Goal: Task Accomplishment & Management: Manage account settings

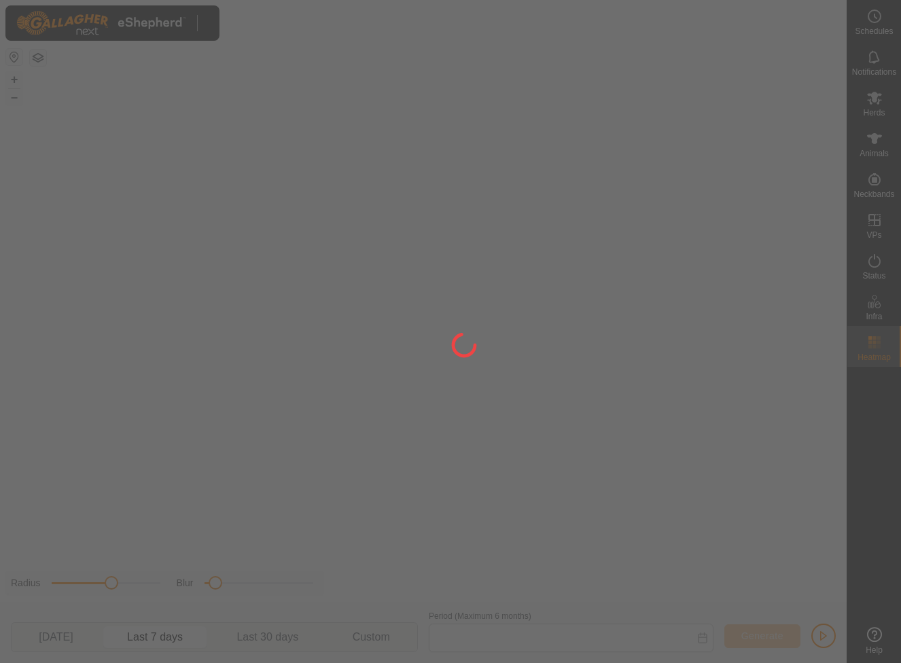
type input "[DATE] - [DATE]"
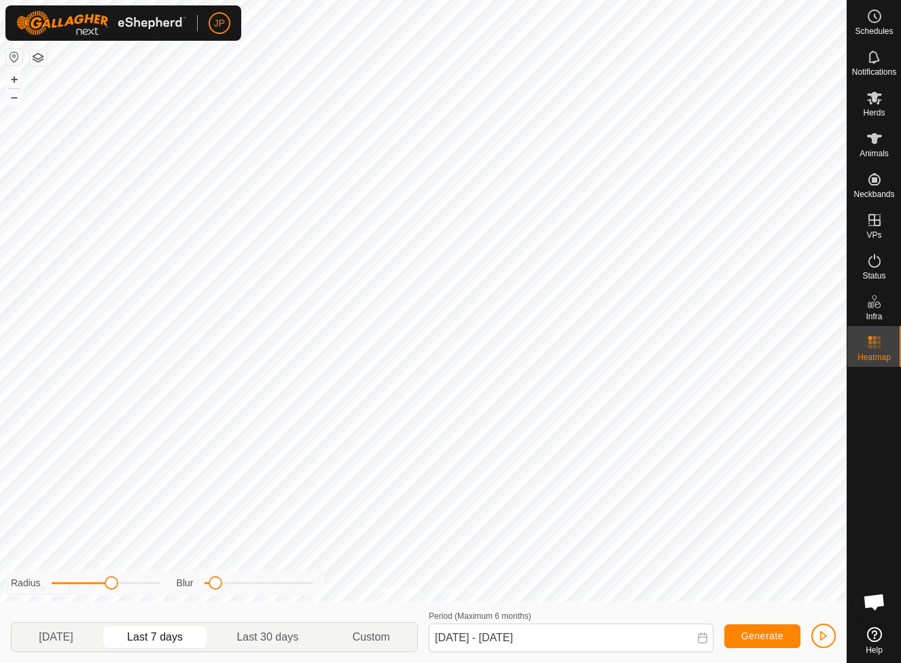
scroll to position [733, 0]
click at [869, 106] on es-mob-svg-icon at bounding box center [874, 98] width 24 height 22
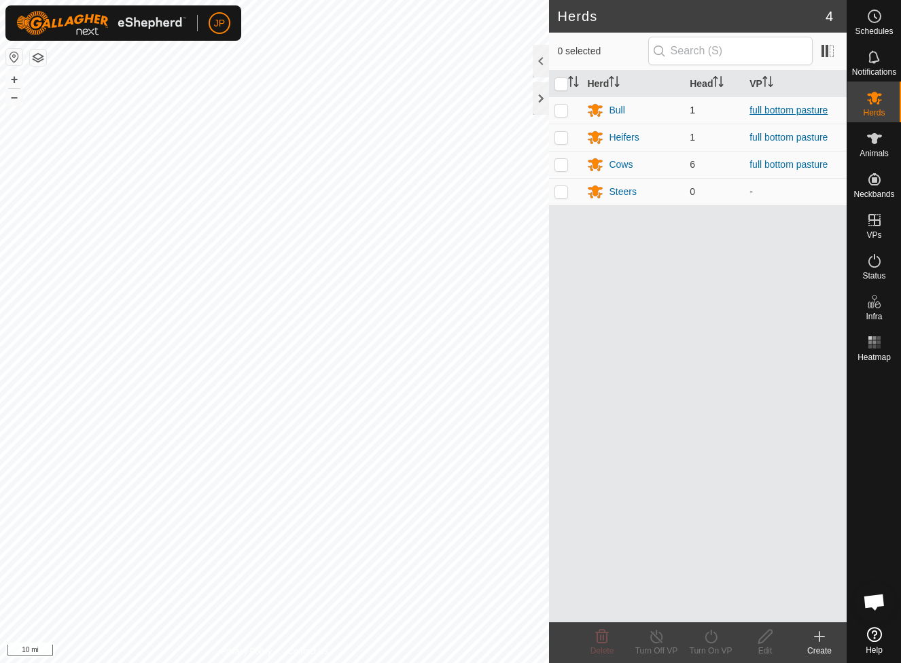
click at [753, 114] on link "full bottom pasture" at bounding box center [789, 110] width 78 height 11
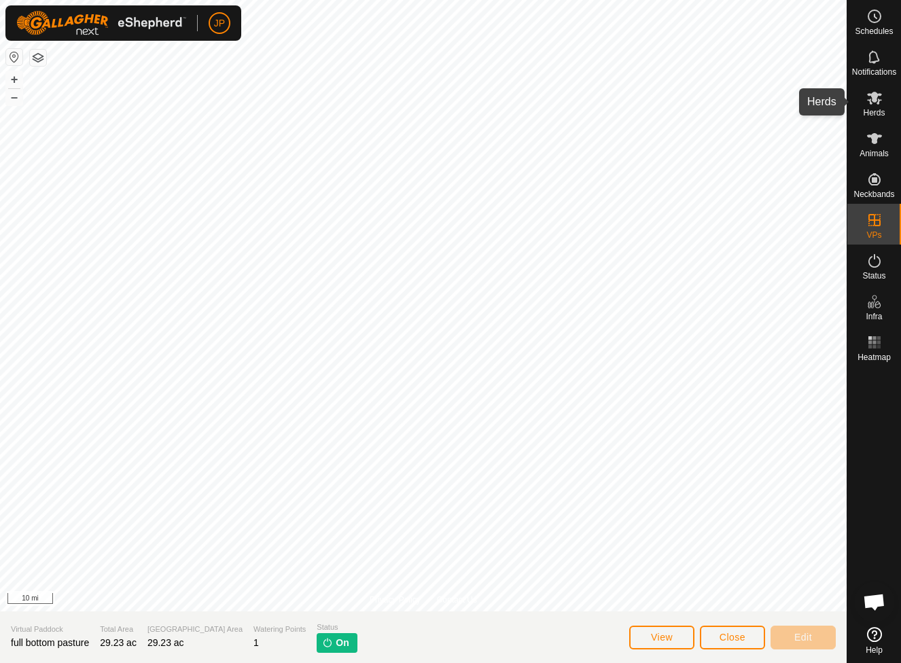
click at [871, 101] on icon at bounding box center [874, 98] width 15 height 13
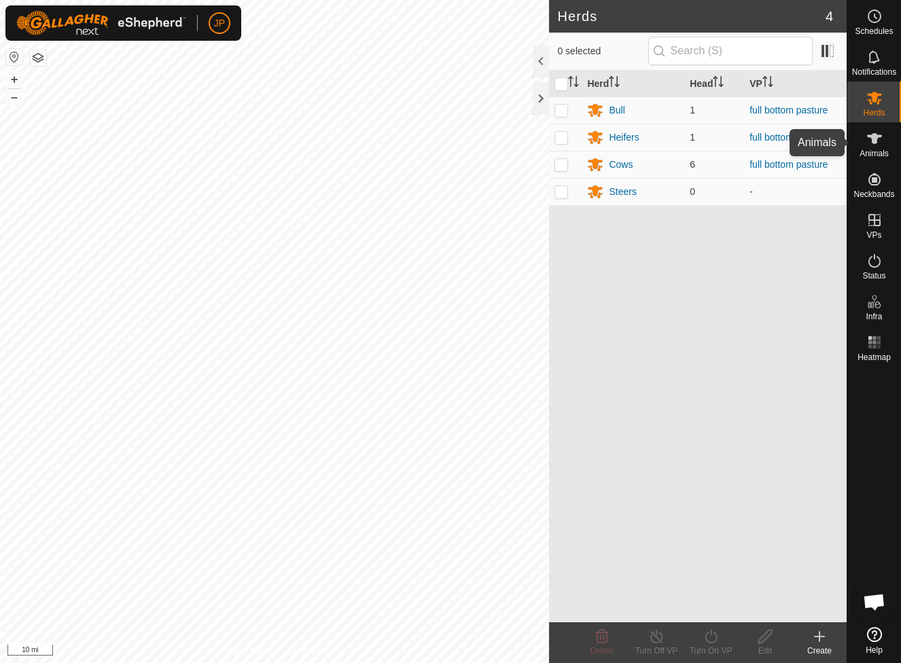
click at [873, 141] on icon at bounding box center [874, 138] width 15 height 11
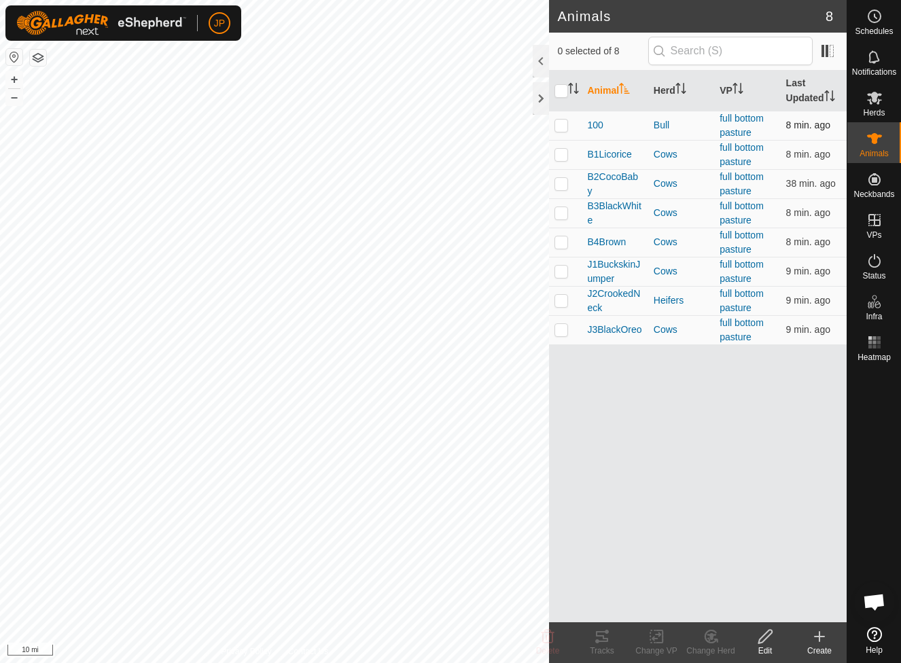
click at [564, 126] on p-checkbox at bounding box center [562, 125] width 14 height 11
checkbox input "true"
click at [598, 125] on span "100" at bounding box center [595, 125] width 16 height 14
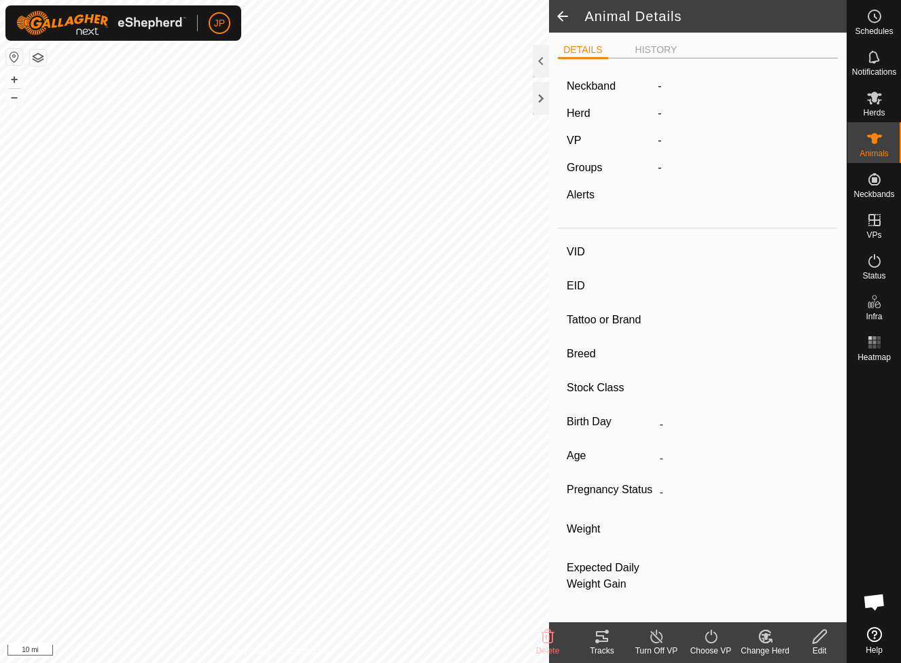
type input "100"
type input "-"
type input "Corriente"
type input "-"
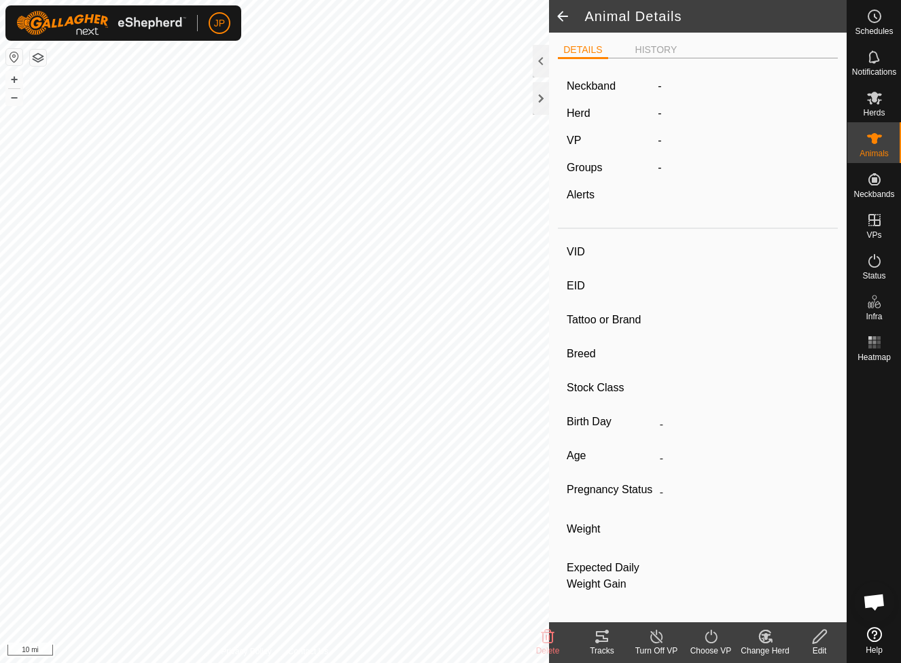
type input "04/2023"
type input "2 years 5 months"
type input "0 kg"
type input "-"
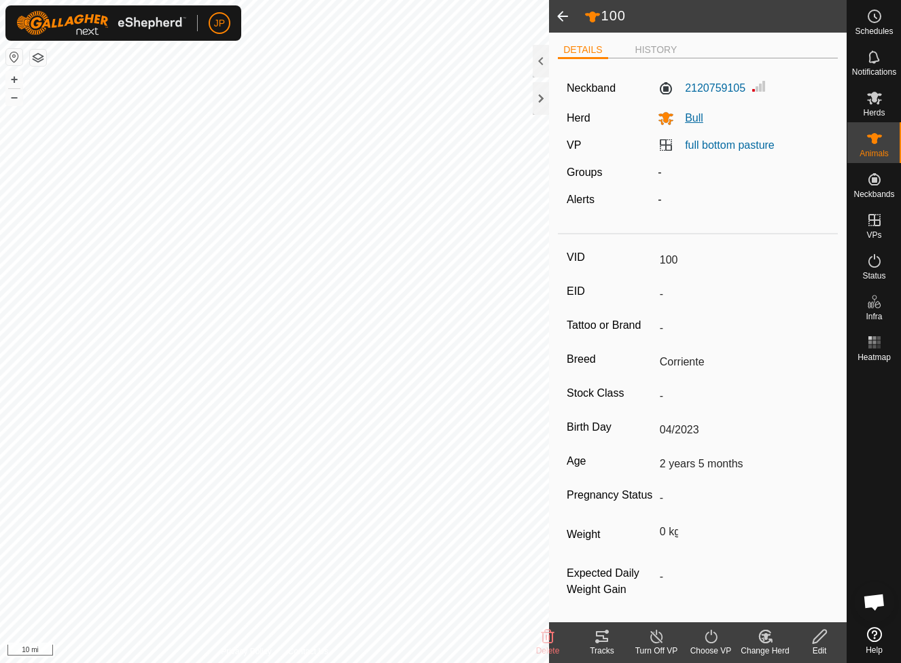
click at [698, 116] on span "Bull" at bounding box center [688, 118] width 29 height 12
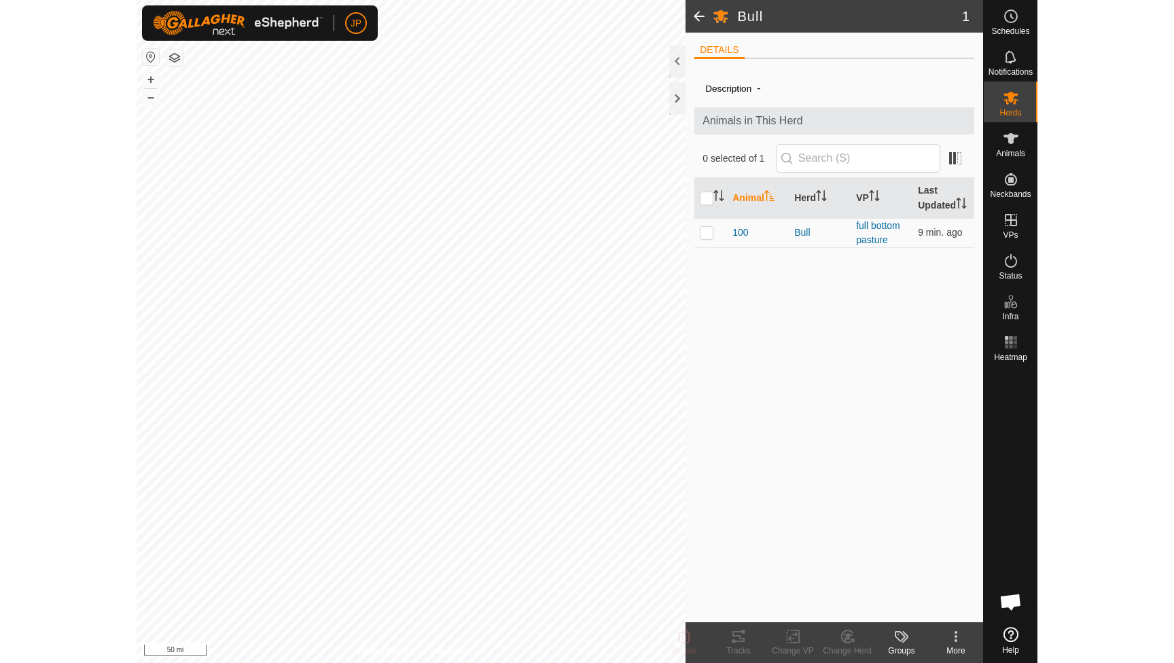
scroll to position [733, 0]
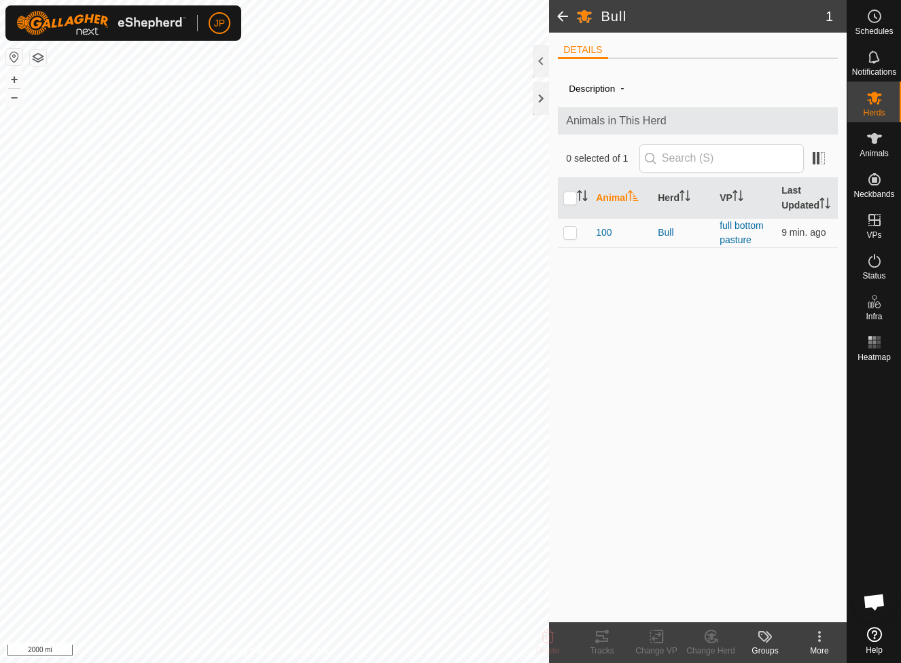
click at [16, 60] on button "button" at bounding box center [14, 57] width 16 height 16
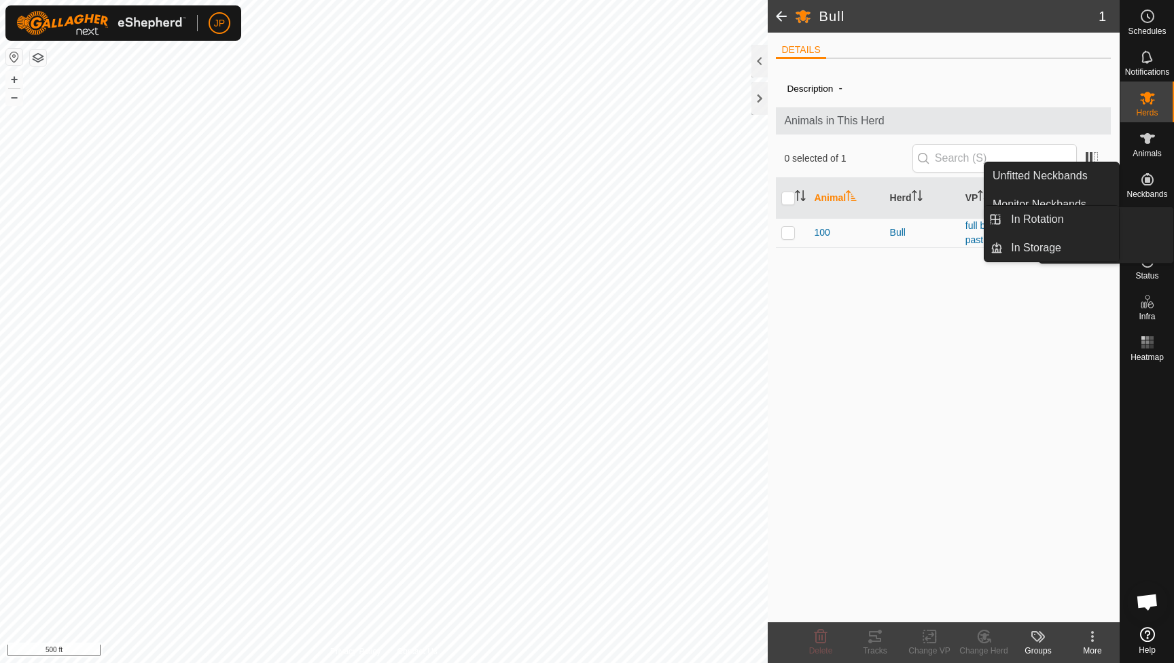
click at [900, 233] on span "VPs" at bounding box center [1147, 235] width 15 height 8
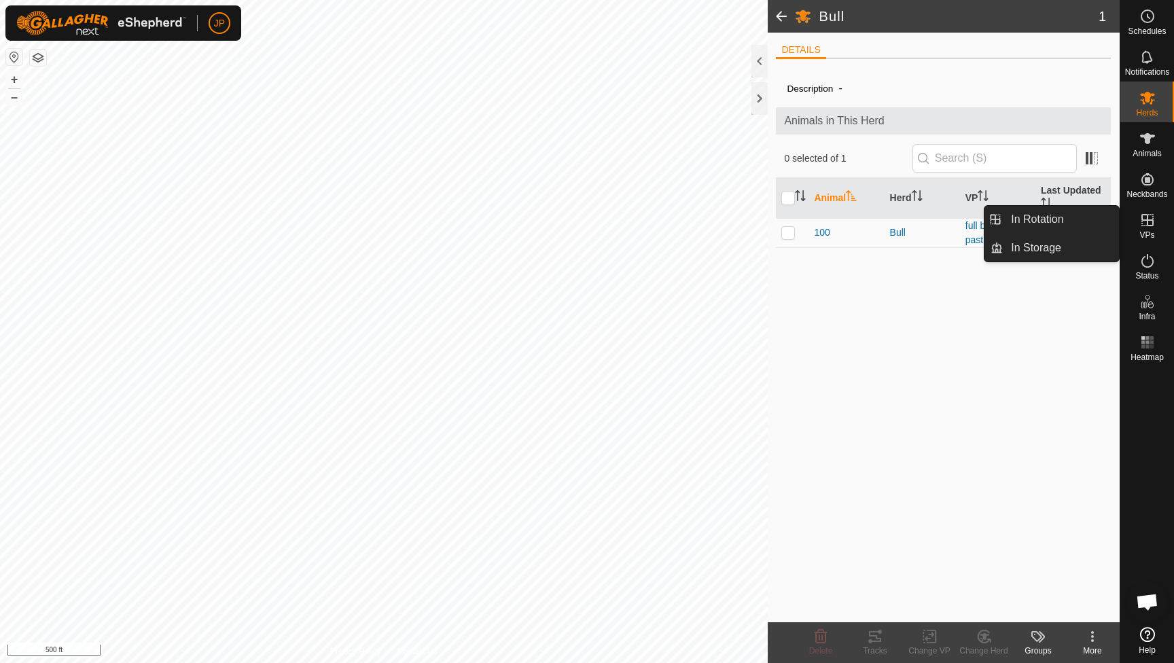
click at [900, 226] on link "In Rotation" at bounding box center [1061, 219] width 116 height 27
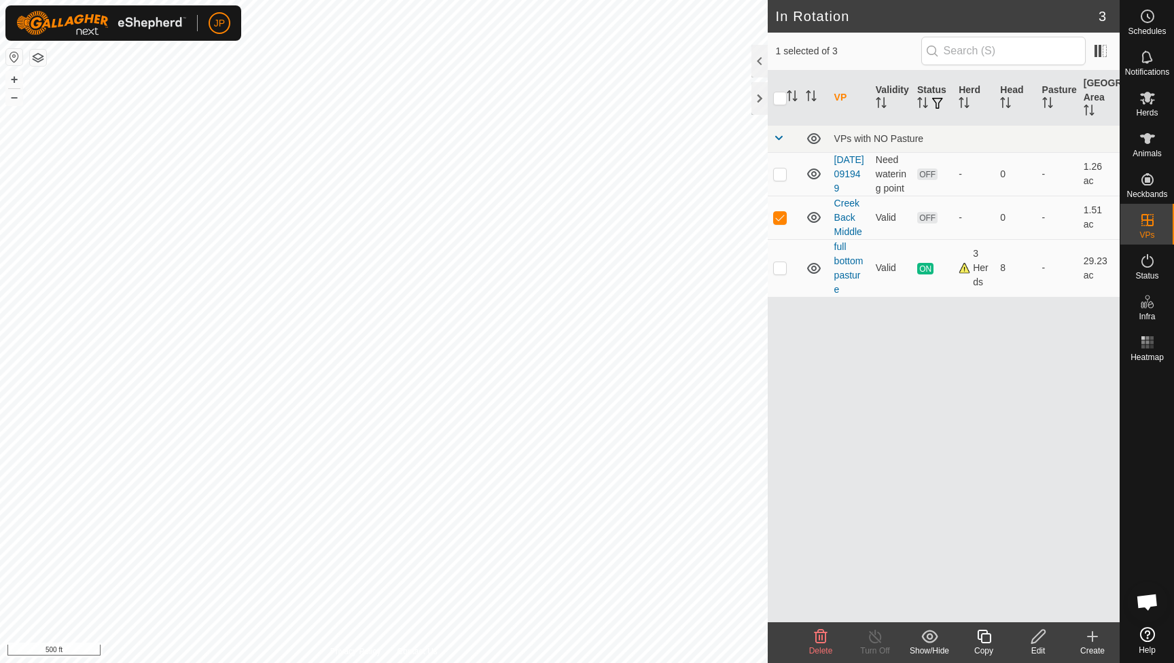
click at [818, 640] on icon at bounding box center [821, 637] width 16 height 16
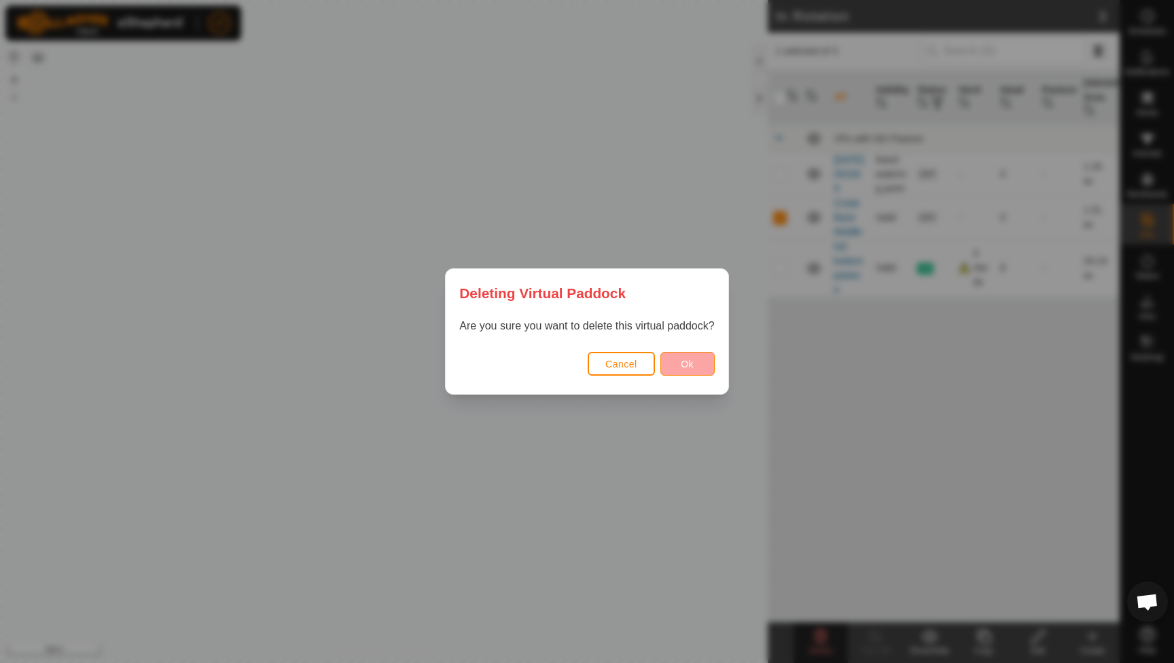
click at [690, 367] on span "Ok" at bounding box center [687, 364] width 13 height 11
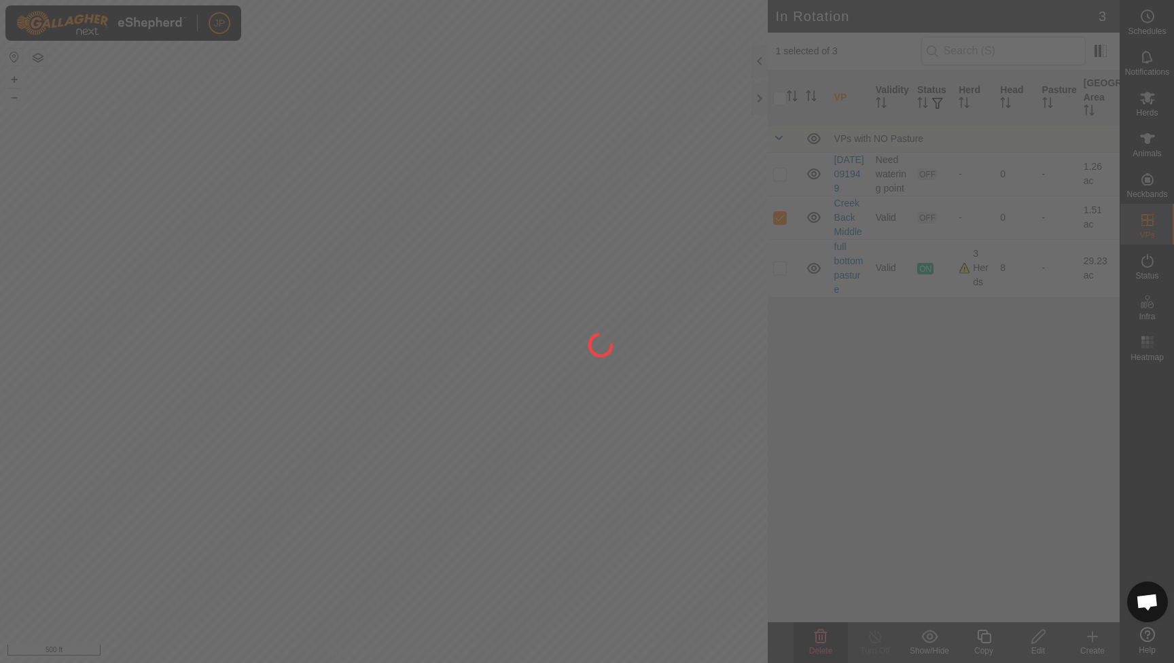
checkbox input "false"
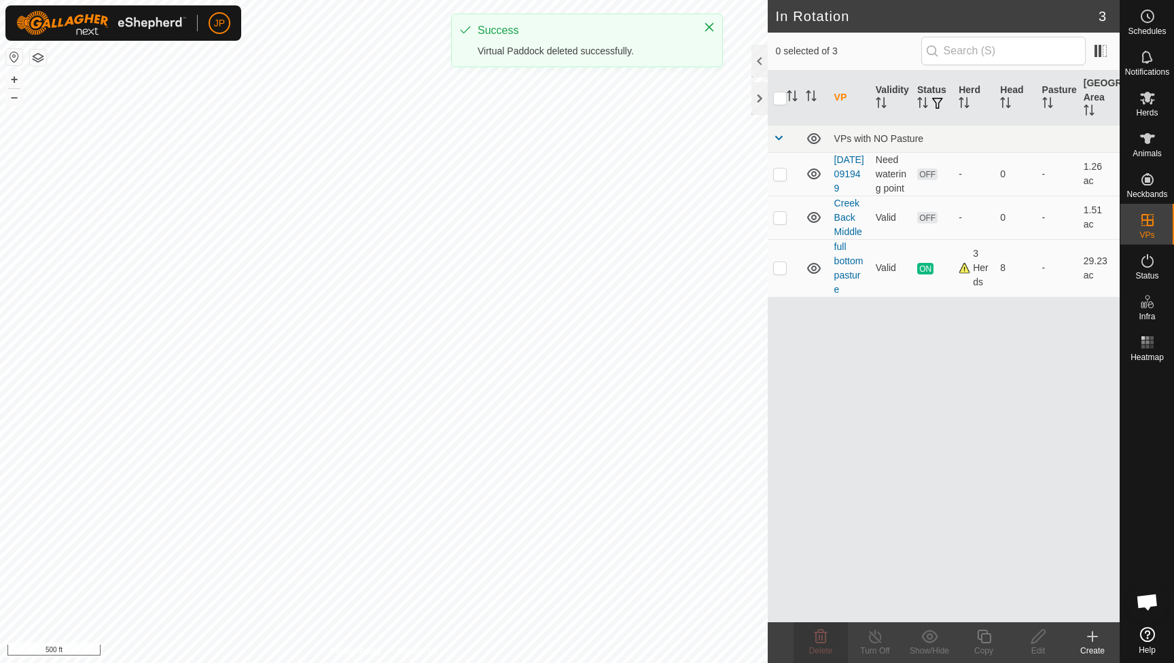
checkbox input "true"
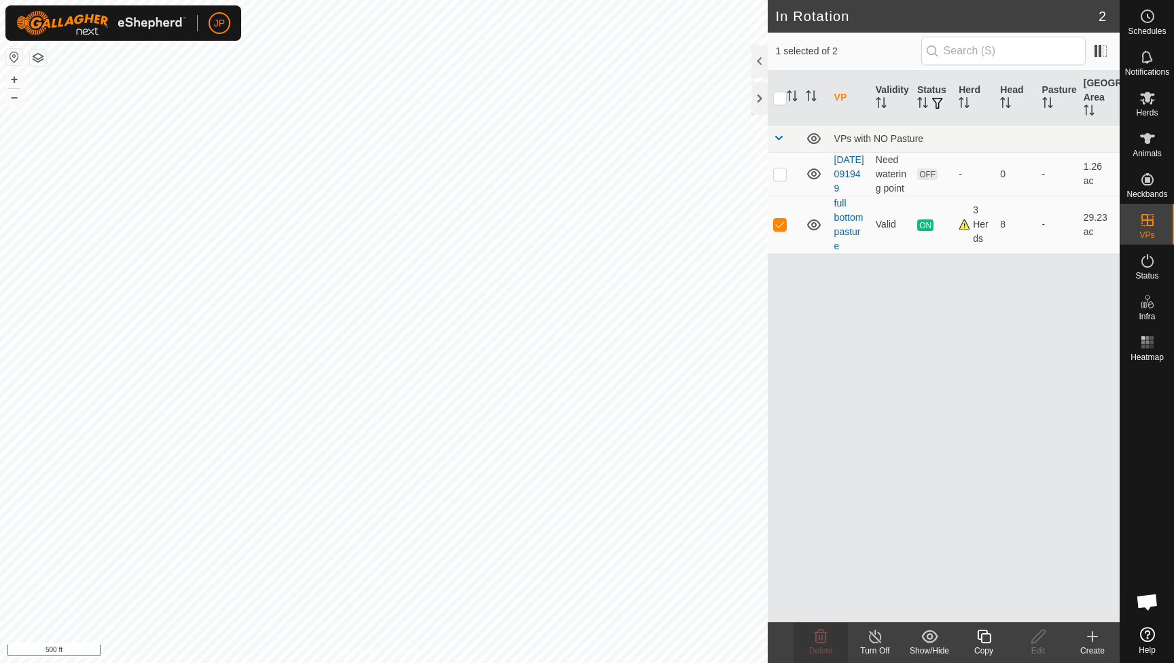
click at [900, 643] on icon at bounding box center [984, 637] width 17 height 16
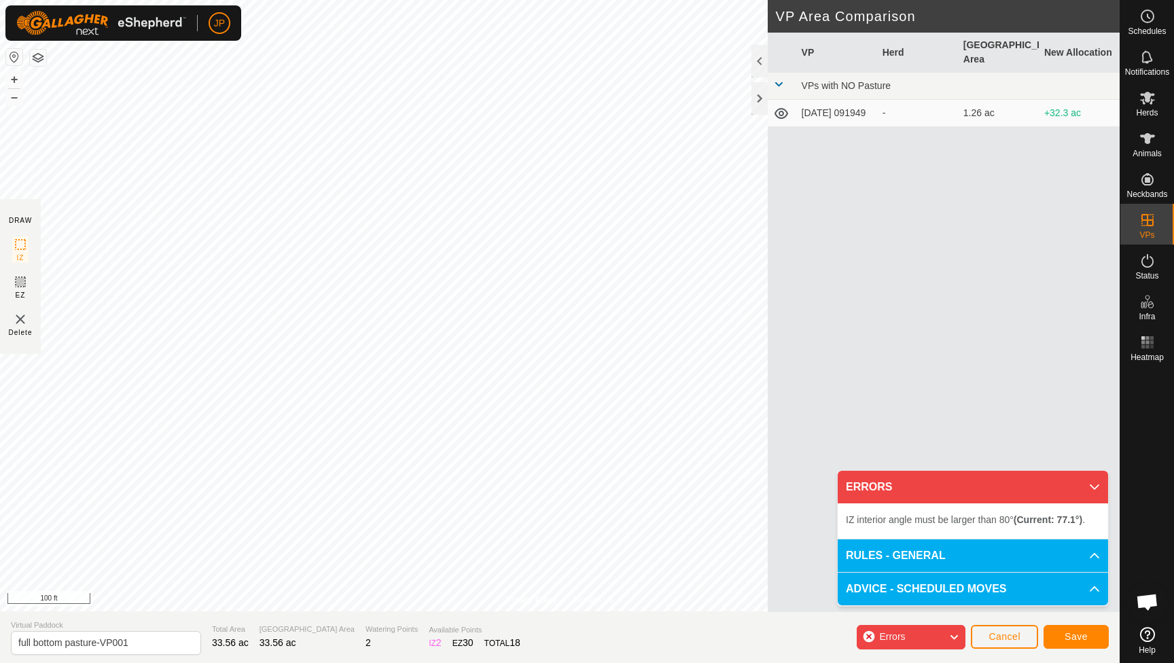
click at [856, 387] on div "Privacy Policy Contact Us Type: Inclusion Zone undefined Animal + – ⇧ i 100 ft …" at bounding box center [560, 331] width 1120 height 663
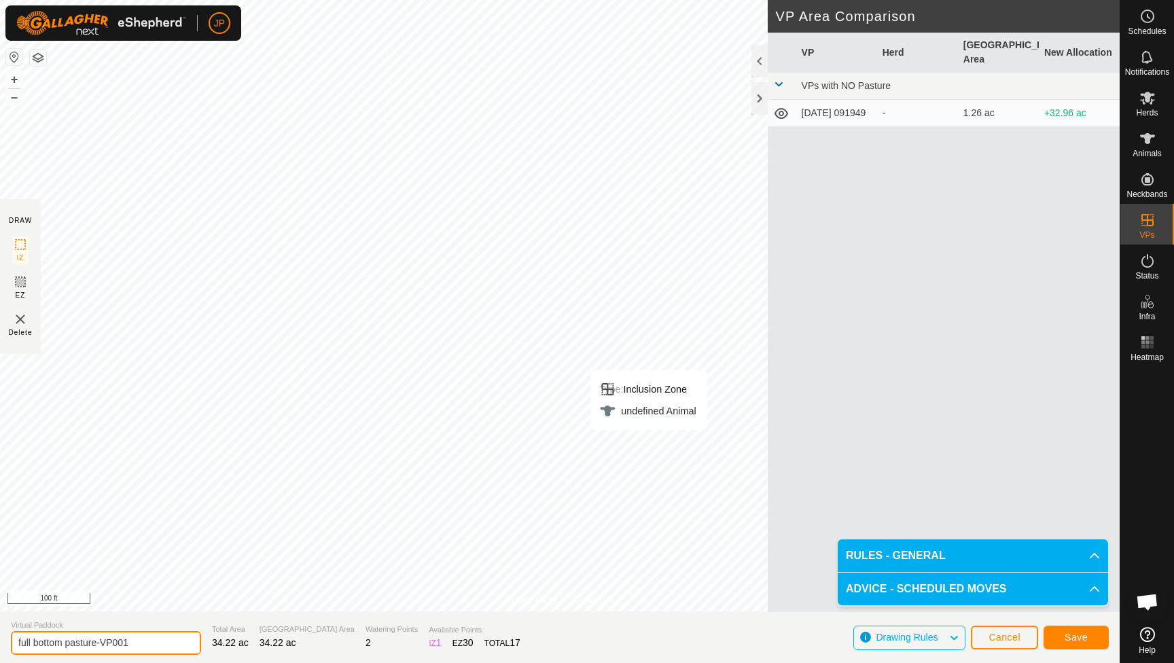
drag, startPoint x: 140, startPoint y: 647, endPoint x: 100, endPoint y: 644, distance: 40.2
click at [100, 644] on input "full bottom pasture-VP001" at bounding box center [106, 643] width 190 height 24
click at [900, 642] on button "Save" at bounding box center [1076, 638] width 65 height 24
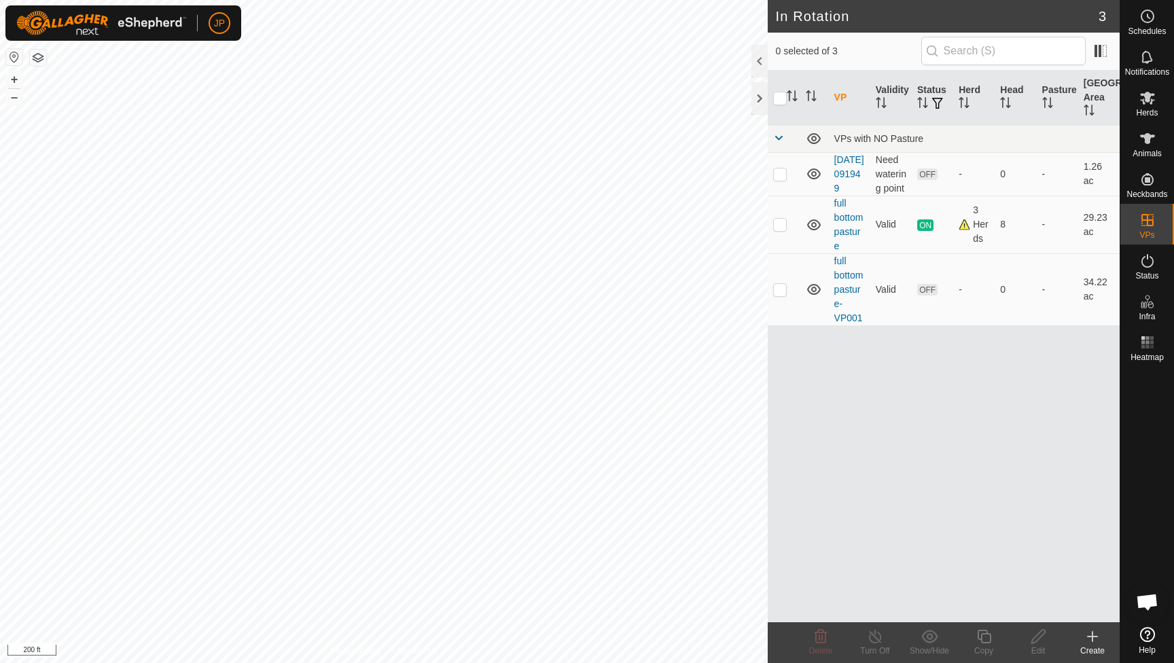
scroll to position [733, 0]
checkbox input "true"
click at [1147, 104] on icon at bounding box center [1148, 98] width 16 height 16
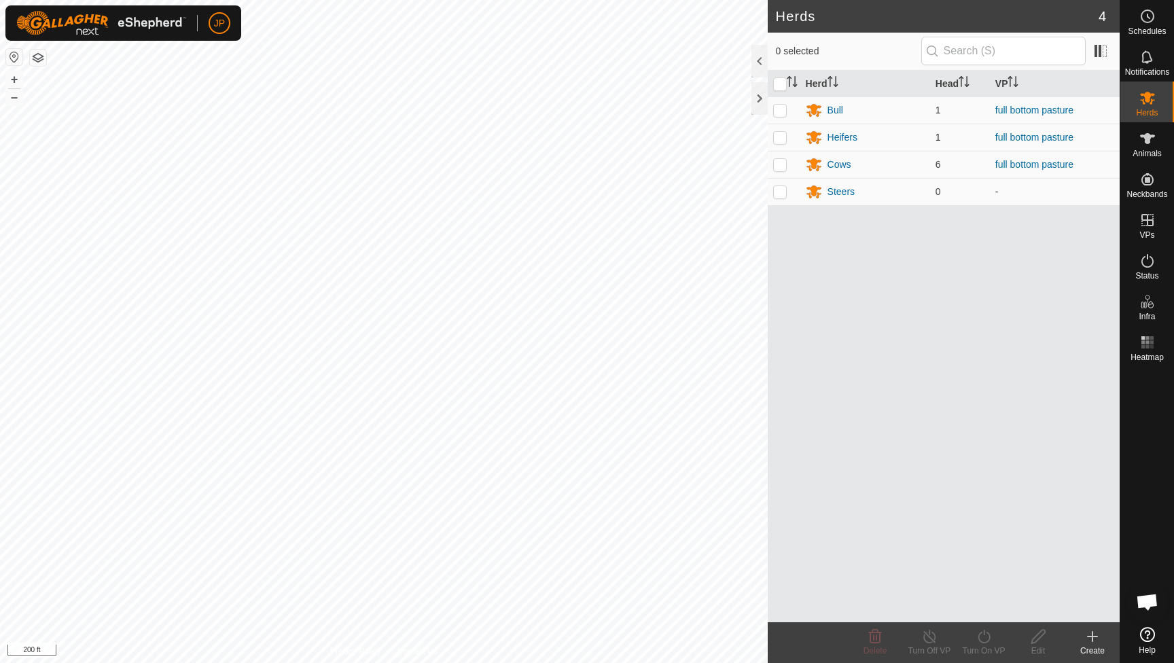
drag, startPoint x: 778, startPoint y: 114, endPoint x: 775, endPoint y: 130, distance: 16.0
click at [778, 114] on p-checkbox at bounding box center [780, 110] width 14 height 11
checkbox input "true"
click at [775, 137] on p-checkbox at bounding box center [780, 137] width 14 height 11
checkbox input "true"
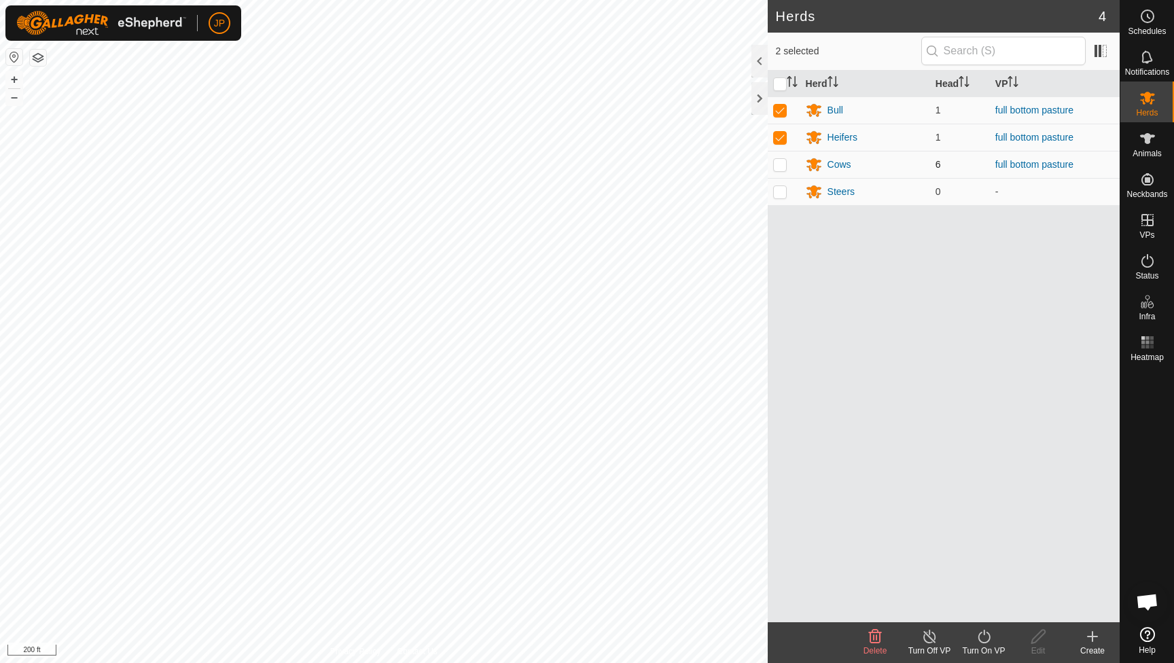
click at [779, 160] on p-checkbox at bounding box center [780, 164] width 14 height 11
checkbox input "true"
click at [986, 639] on icon at bounding box center [984, 637] width 17 height 16
click at [986, 602] on link "Now" at bounding box center [1024, 606] width 135 height 27
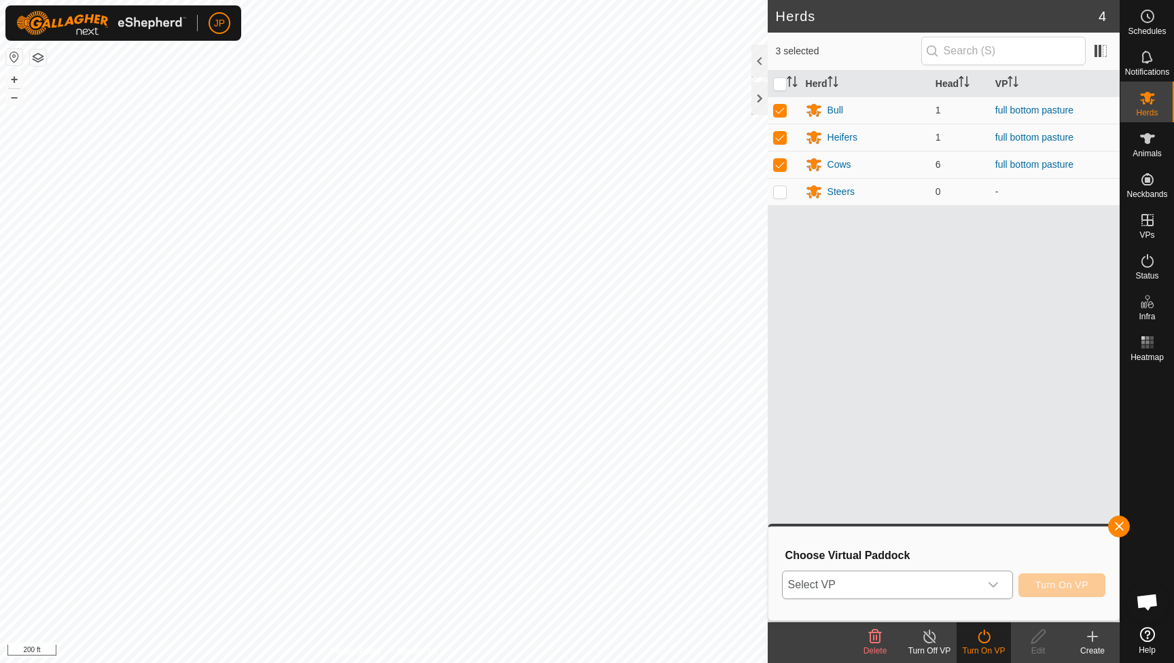
click at [980, 586] on div "dropdown trigger" at bounding box center [993, 585] width 27 height 27
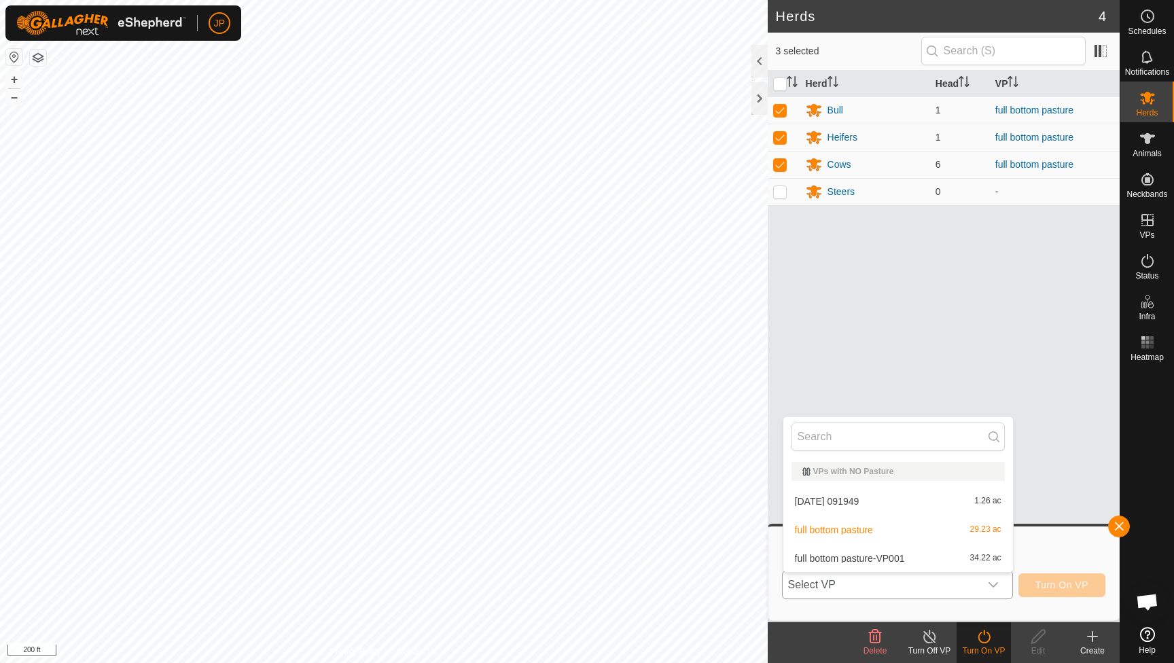
click at [966, 561] on li "full bottom pasture-VP001 34.22 ac" at bounding box center [899, 558] width 230 height 27
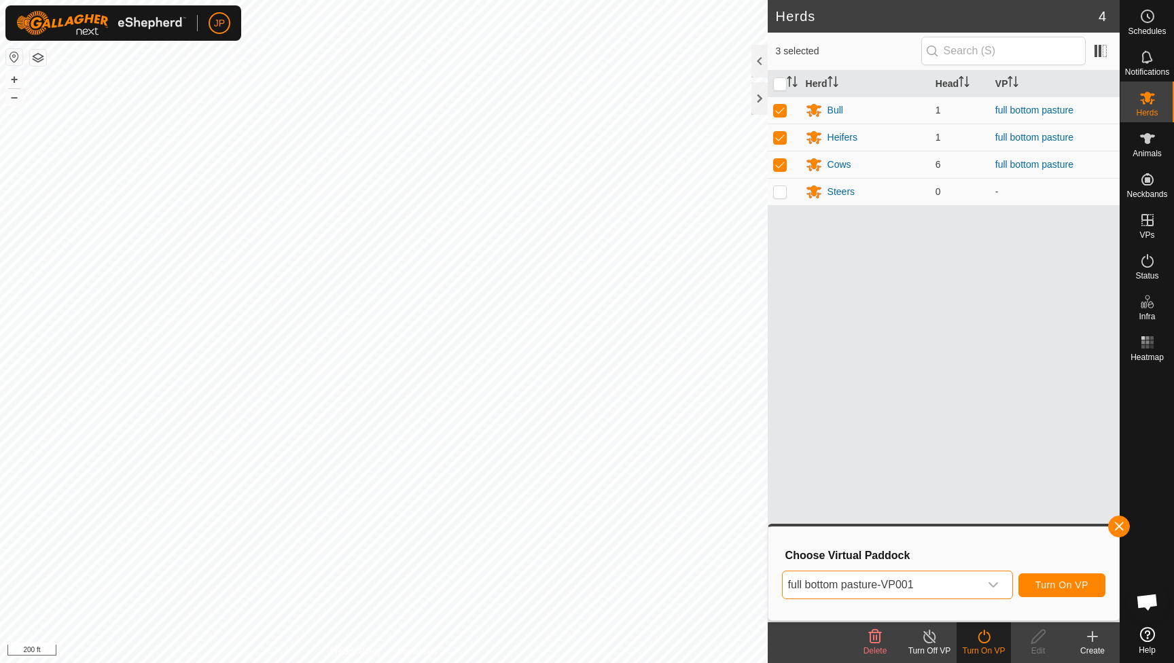
click at [1038, 579] on button "Turn On VP" at bounding box center [1062, 586] width 87 height 24
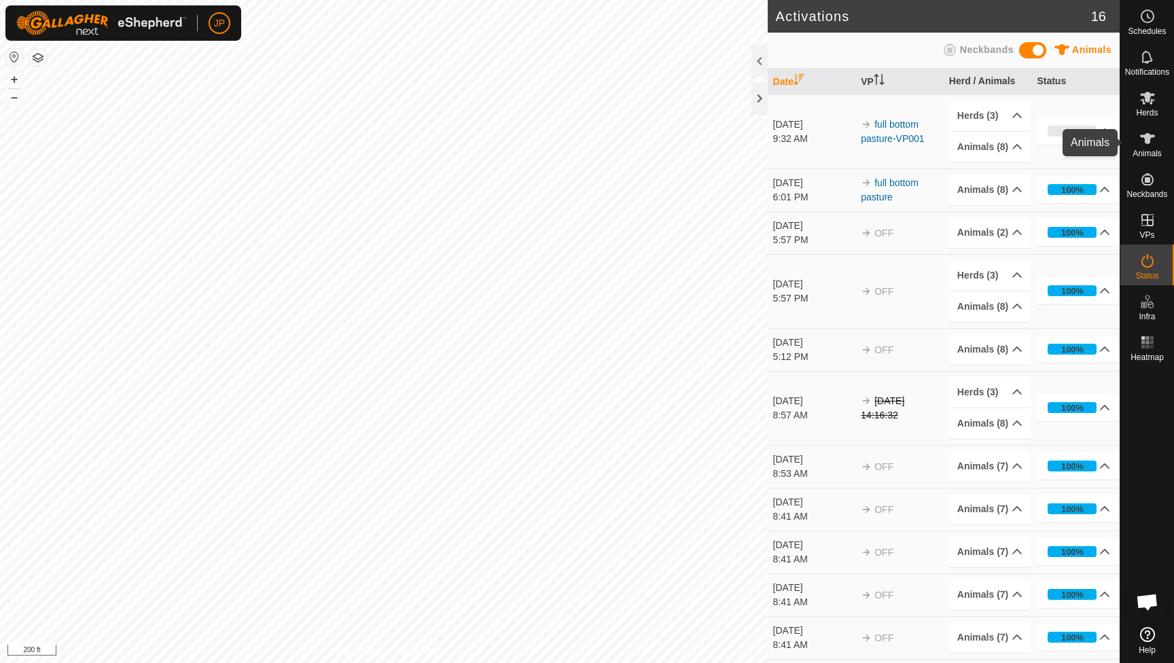
click at [1147, 135] on icon at bounding box center [1147, 138] width 15 height 11
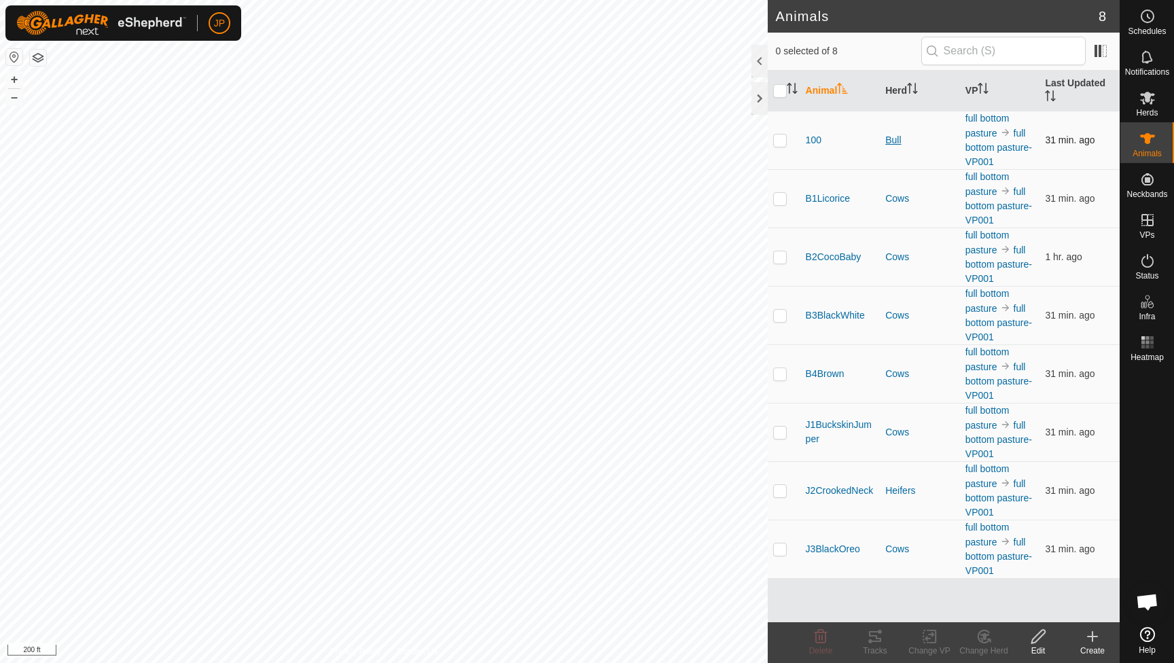
click at [889, 139] on div "Bull" at bounding box center [919, 140] width 69 height 14
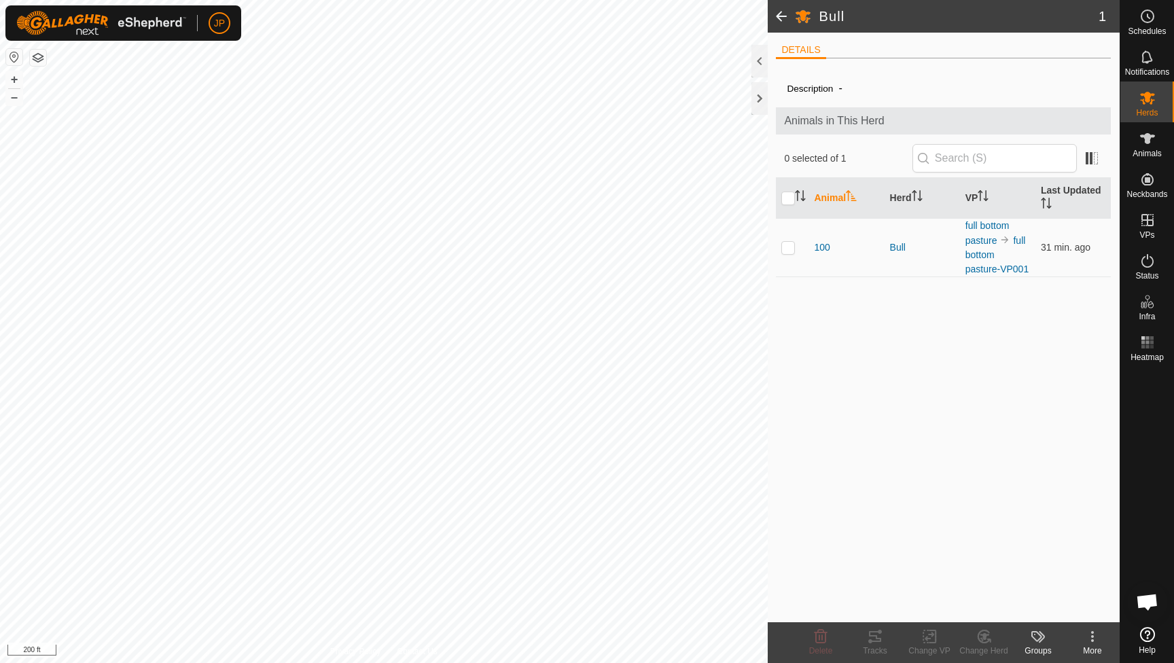
click at [1097, 644] on icon at bounding box center [1093, 637] width 16 height 16
click at [1148, 634] on icon at bounding box center [1147, 634] width 15 height 15
click at [1143, 68] on span "Notifications" at bounding box center [1147, 72] width 44 height 8
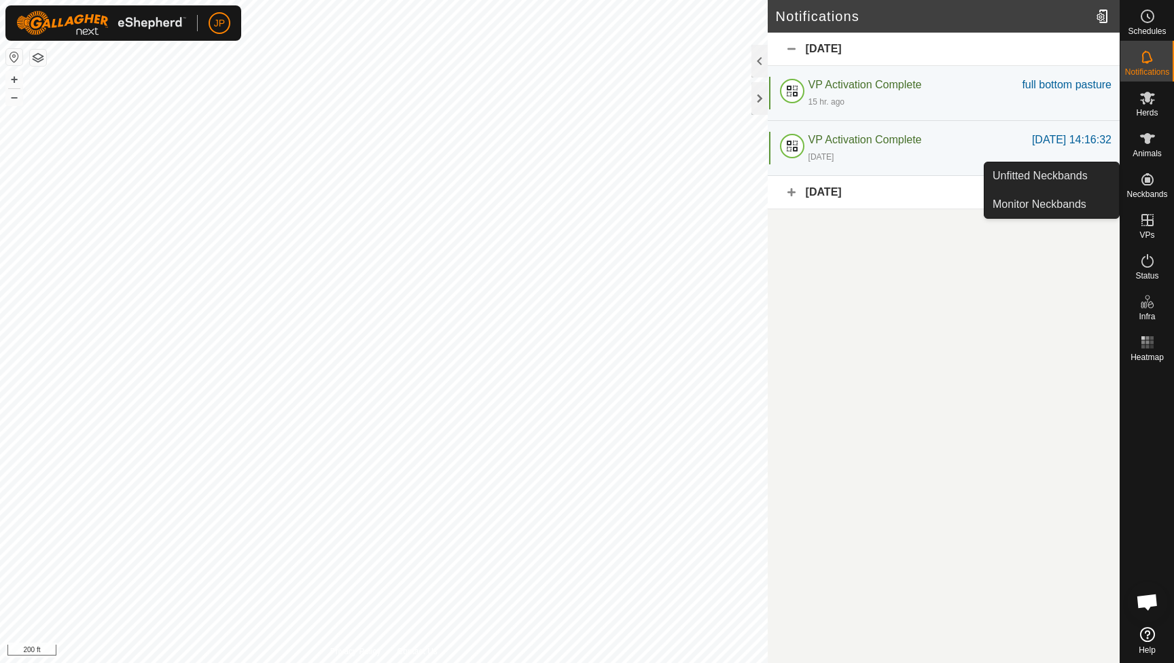
click at [1144, 196] on span "Neckbands" at bounding box center [1147, 194] width 41 height 8
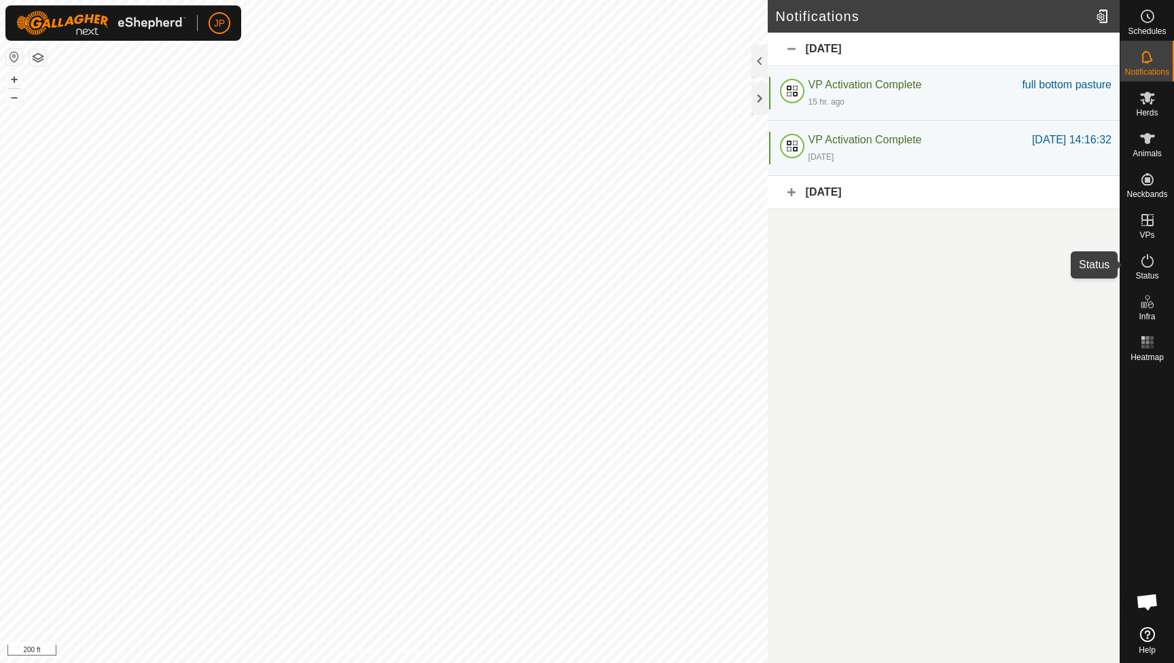
click at [1147, 256] on icon at bounding box center [1148, 261] width 12 height 14
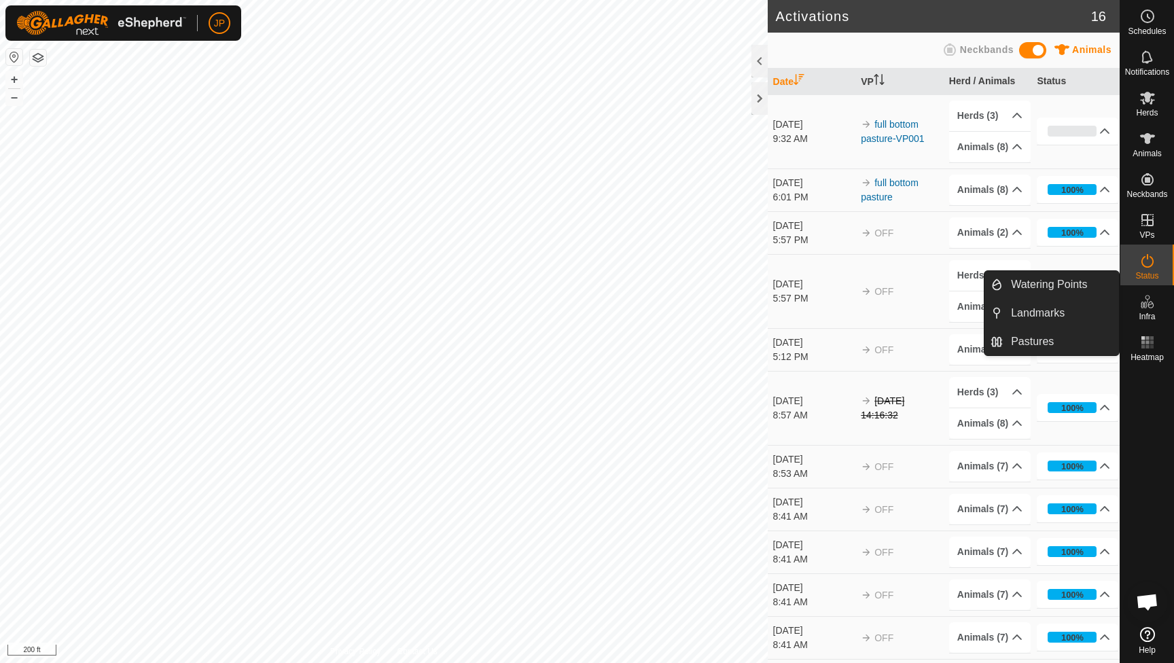
click at [1152, 303] on icon at bounding box center [1148, 302] width 16 height 16
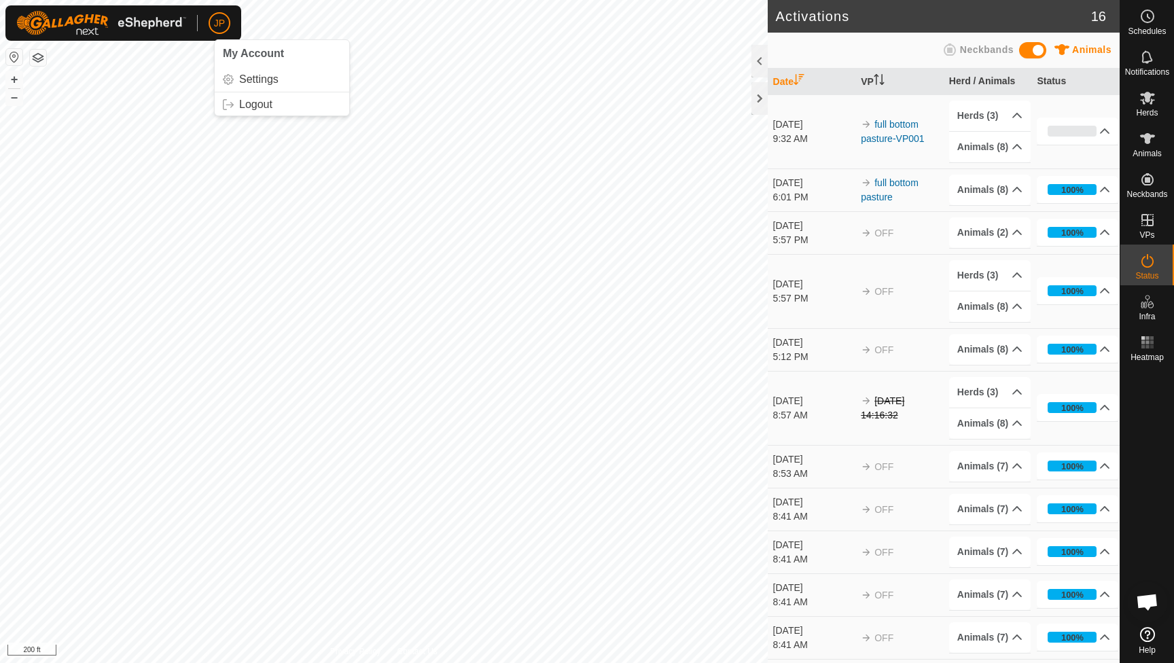
click at [219, 29] on span "JP" at bounding box center [219, 23] width 11 height 14
click at [236, 80] on link "Settings" at bounding box center [282, 80] width 135 height 22
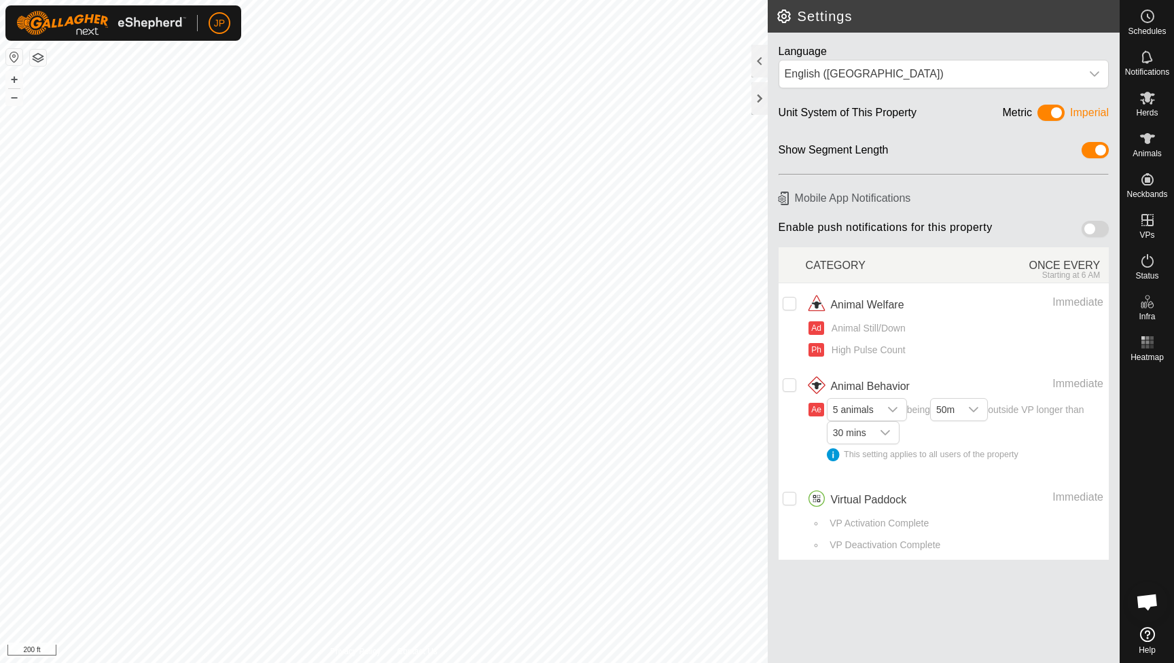
click at [1090, 228] on span at bounding box center [1095, 229] width 27 height 16
click at [1050, 118] on span at bounding box center [1051, 113] width 27 height 16
click at [1054, 115] on span at bounding box center [1051, 113] width 27 height 16
click at [1143, 56] on icon at bounding box center [1147, 56] width 11 height 13
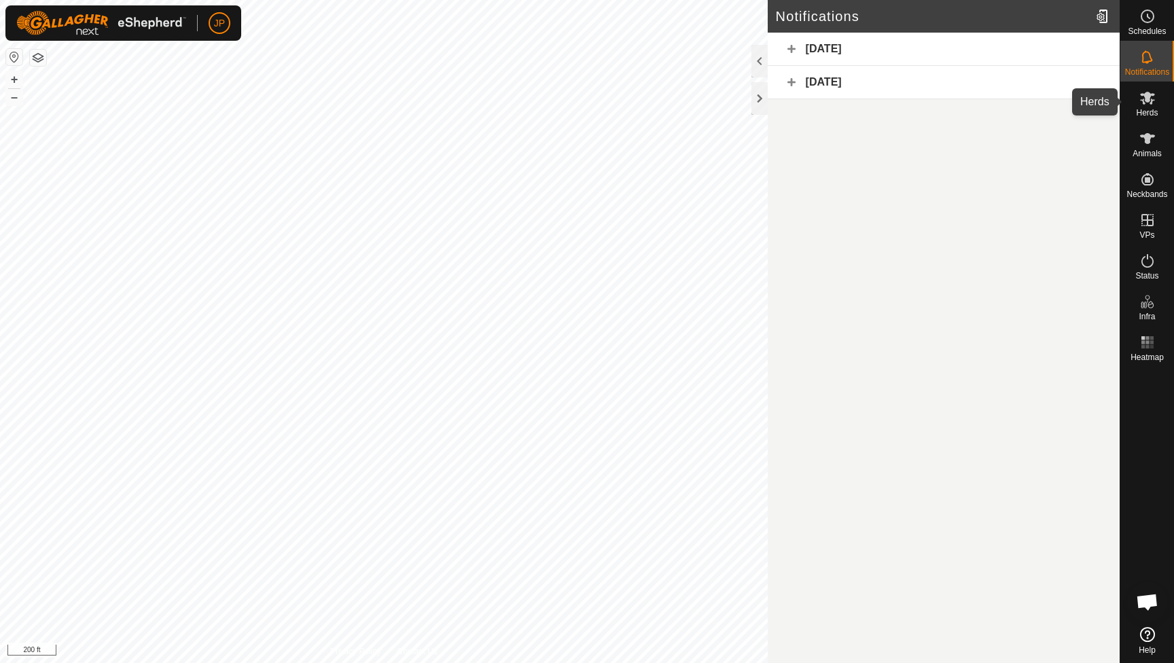
click at [1142, 104] on icon at bounding box center [1148, 98] width 16 height 16
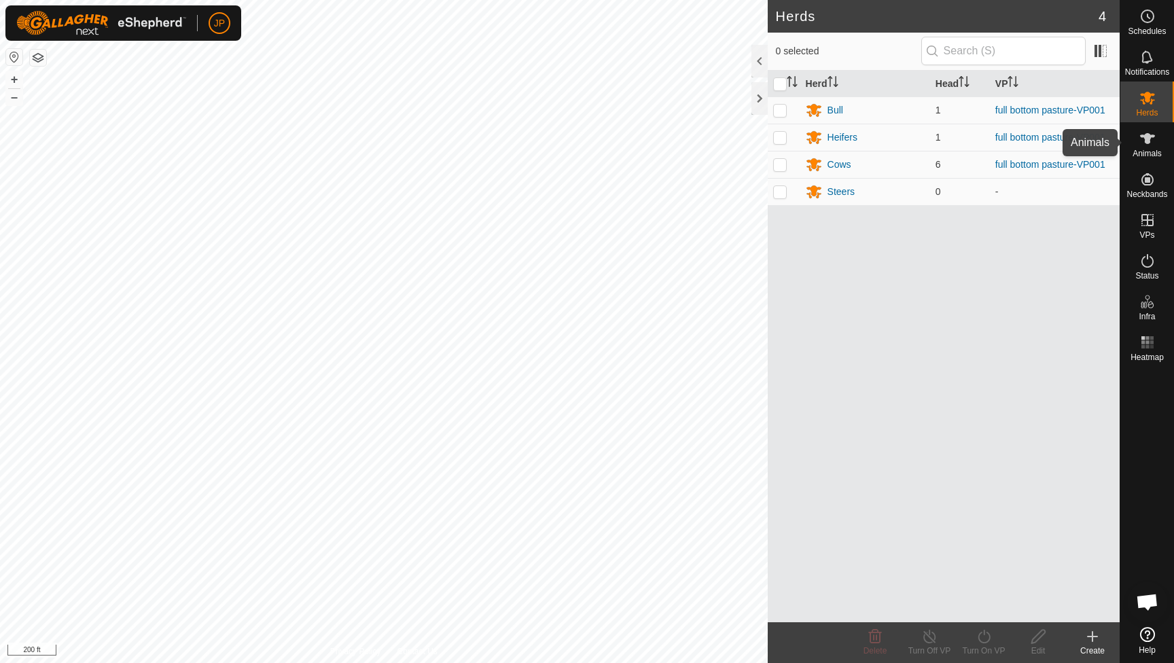
click at [1159, 141] on es-animals-svg-icon at bounding box center [1148, 139] width 24 height 22
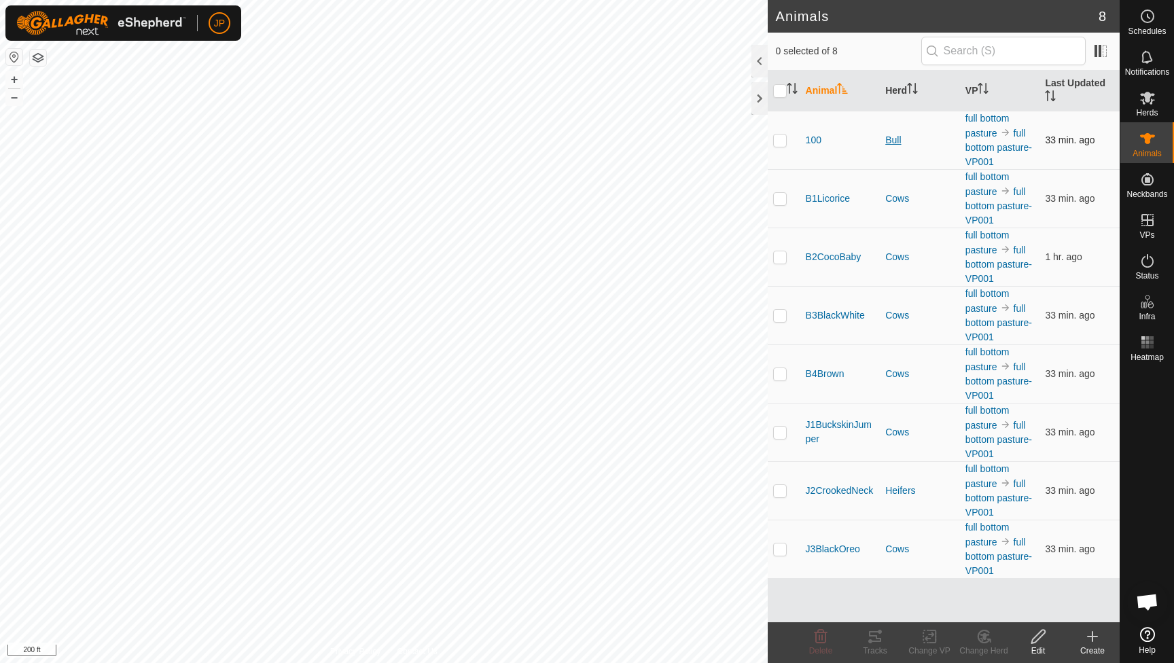
click at [892, 135] on div "Bull" at bounding box center [919, 140] width 69 height 14
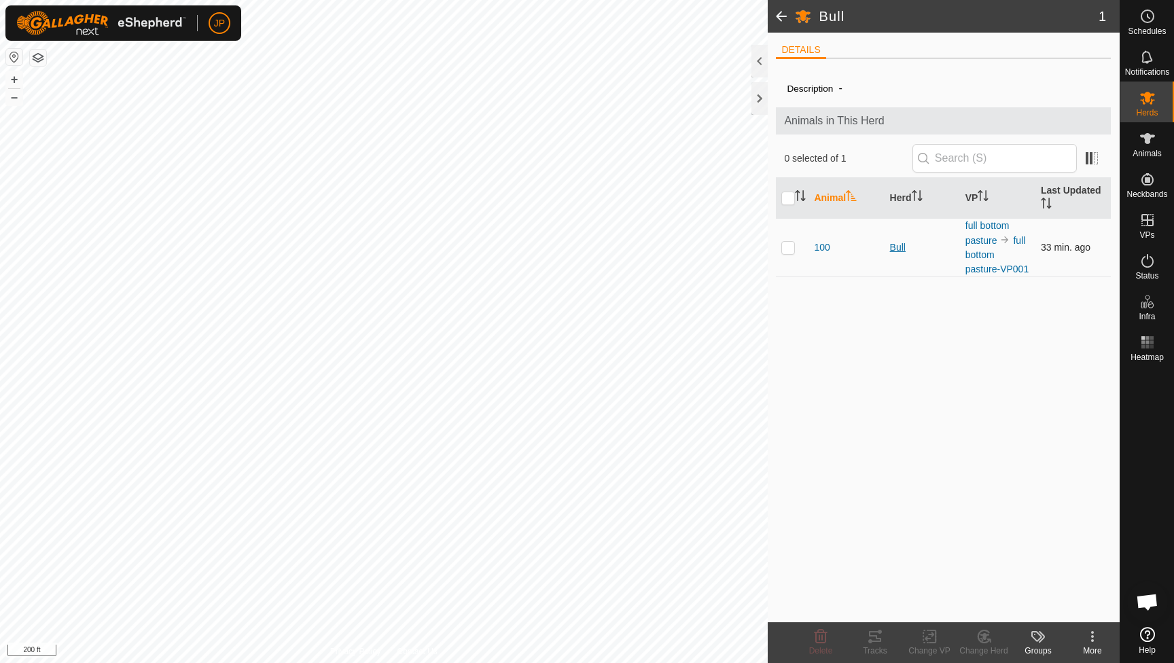
click at [896, 245] on div "Bull" at bounding box center [922, 248] width 65 height 14
click at [830, 249] on div "100" at bounding box center [846, 248] width 65 height 14
click at [824, 249] on span "100" at bounding box center [822, 248] width 16 height 14
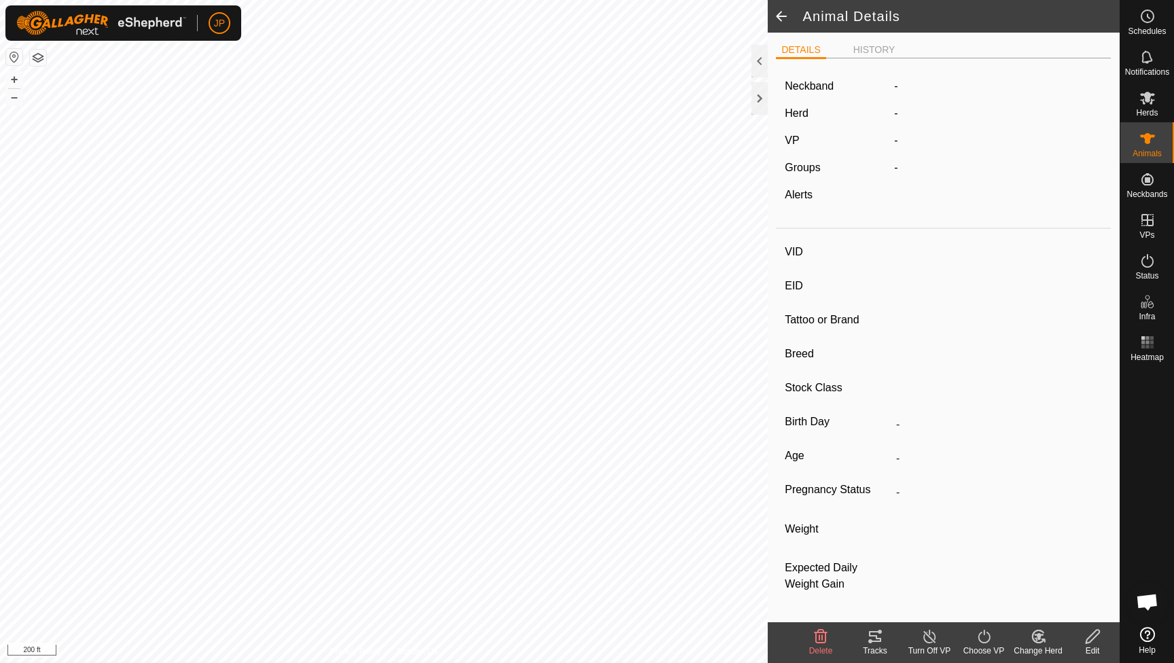
type input "100"
type input "-"
type input "Corriente"
type input "-"
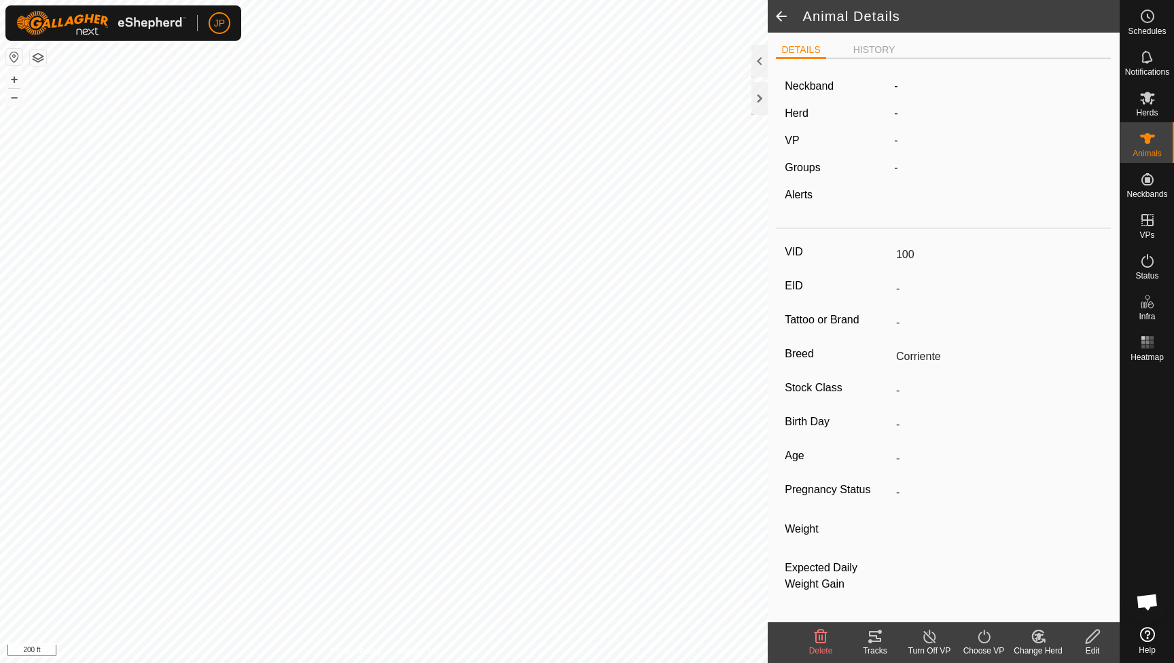
type input "04/2023"
type input "2 years 5 months"
type input "0 kg"
type input "-"
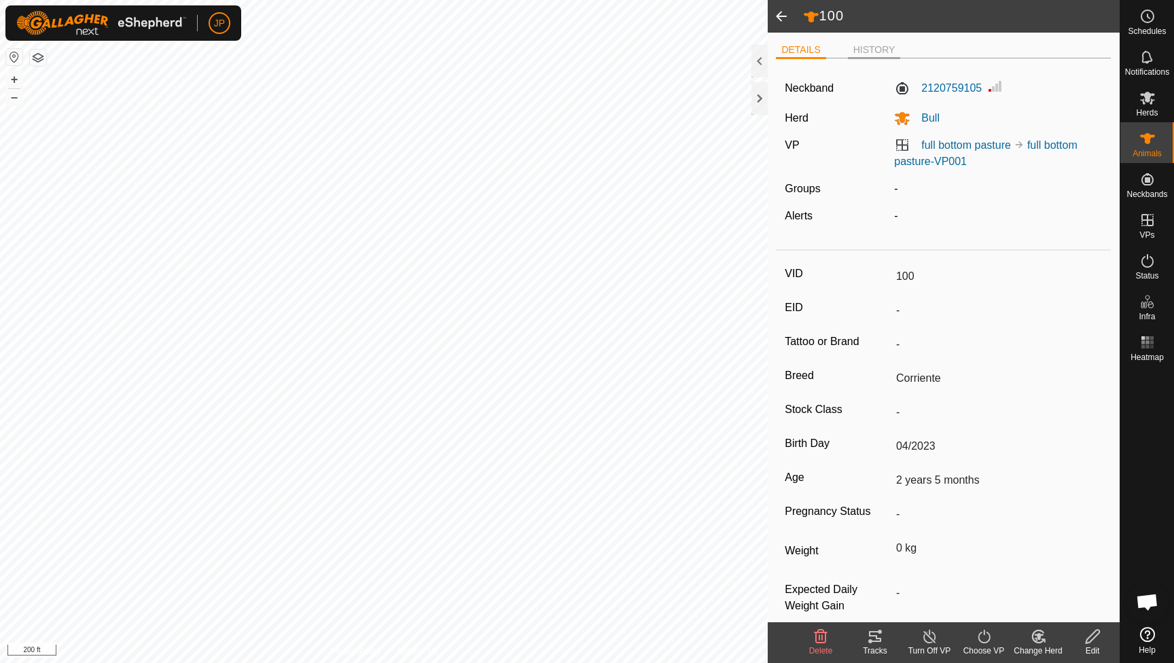
click at [872, 46] on li "HISTORY" at bounding box center [874, 51] width 53 height 16
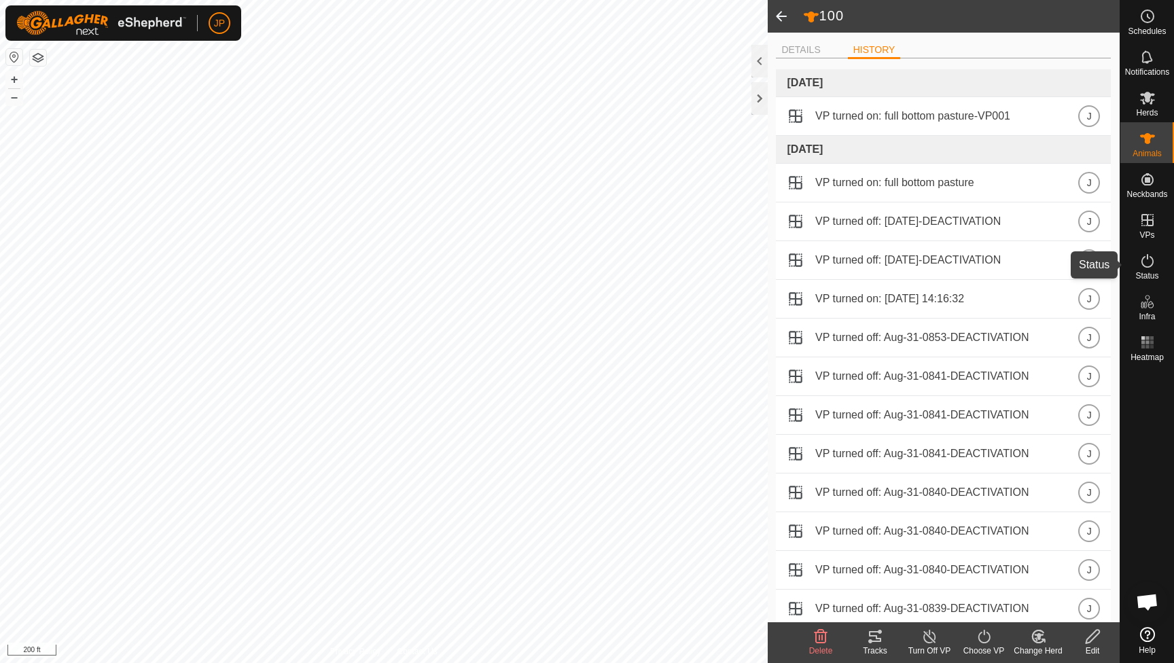
click at [1155, 273] on span "Status" at bounding box center [1147, 276] width 23 height 8
